Goal: Check status: Check status

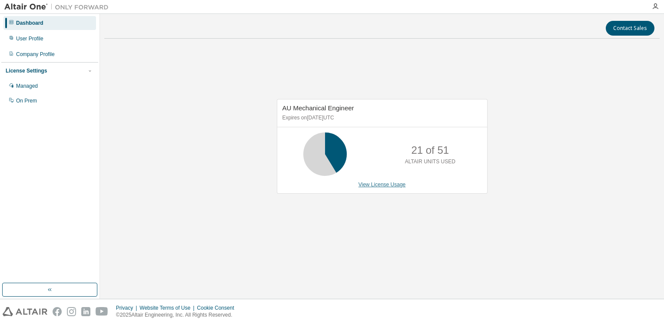
click at [361, 185] on link "View License Usage" at bounding box center [382, 185] width 47 height 6
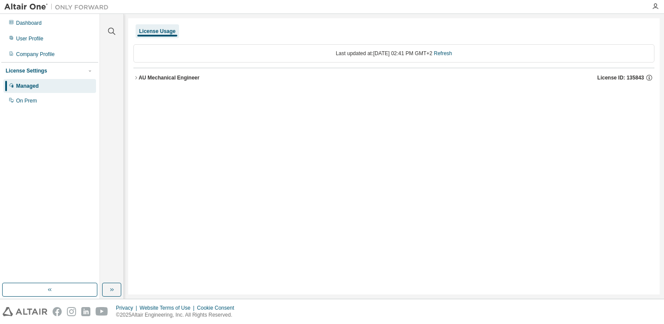
click at [137, 79] on icon "button" at bounding box center [135, 77] width 5 height 5
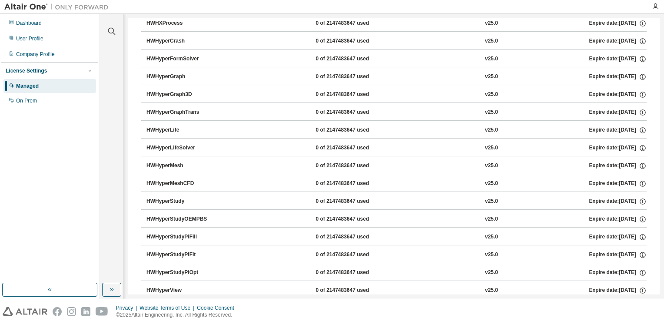
scroll to position [1695, 0]
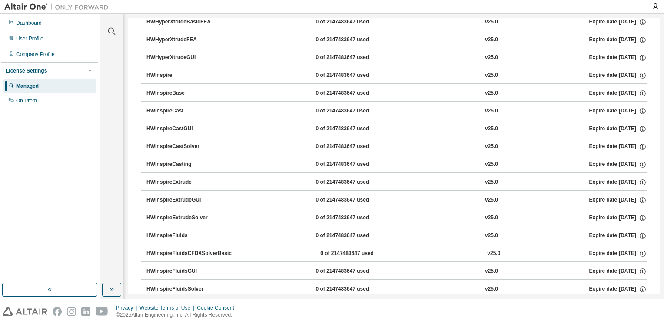
drag, startPoint x: 655, startPoint y: 102, endPoint x: 655, endPoint y: 107, distance: 5.2
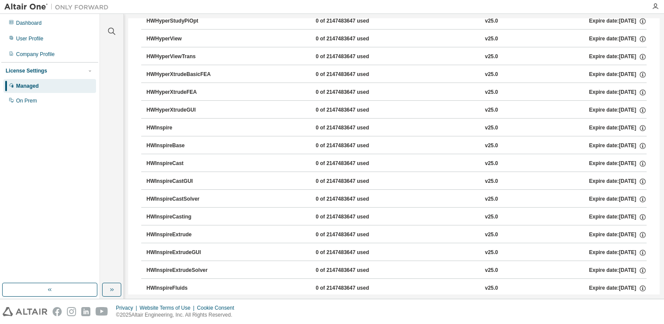
scroll to position [0, 0]
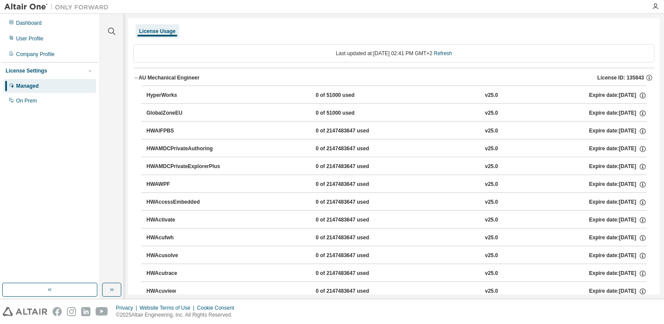
click at [135, 80] on icon "button" at bounding box center [135, 77] width 5 height 5
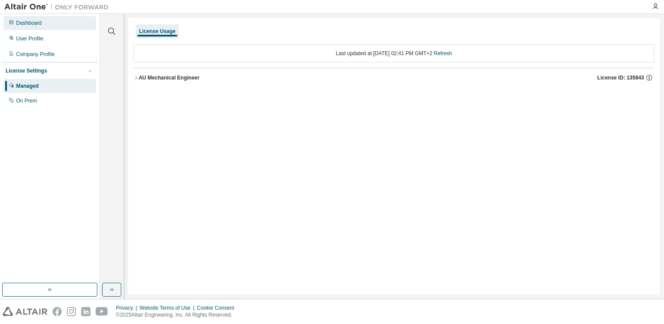
click at [22, 23] on div "Dashboard" at bounding box center [29, 23] width 26 height 7
